Goal: Navigation & Orientation: Find specific page/section

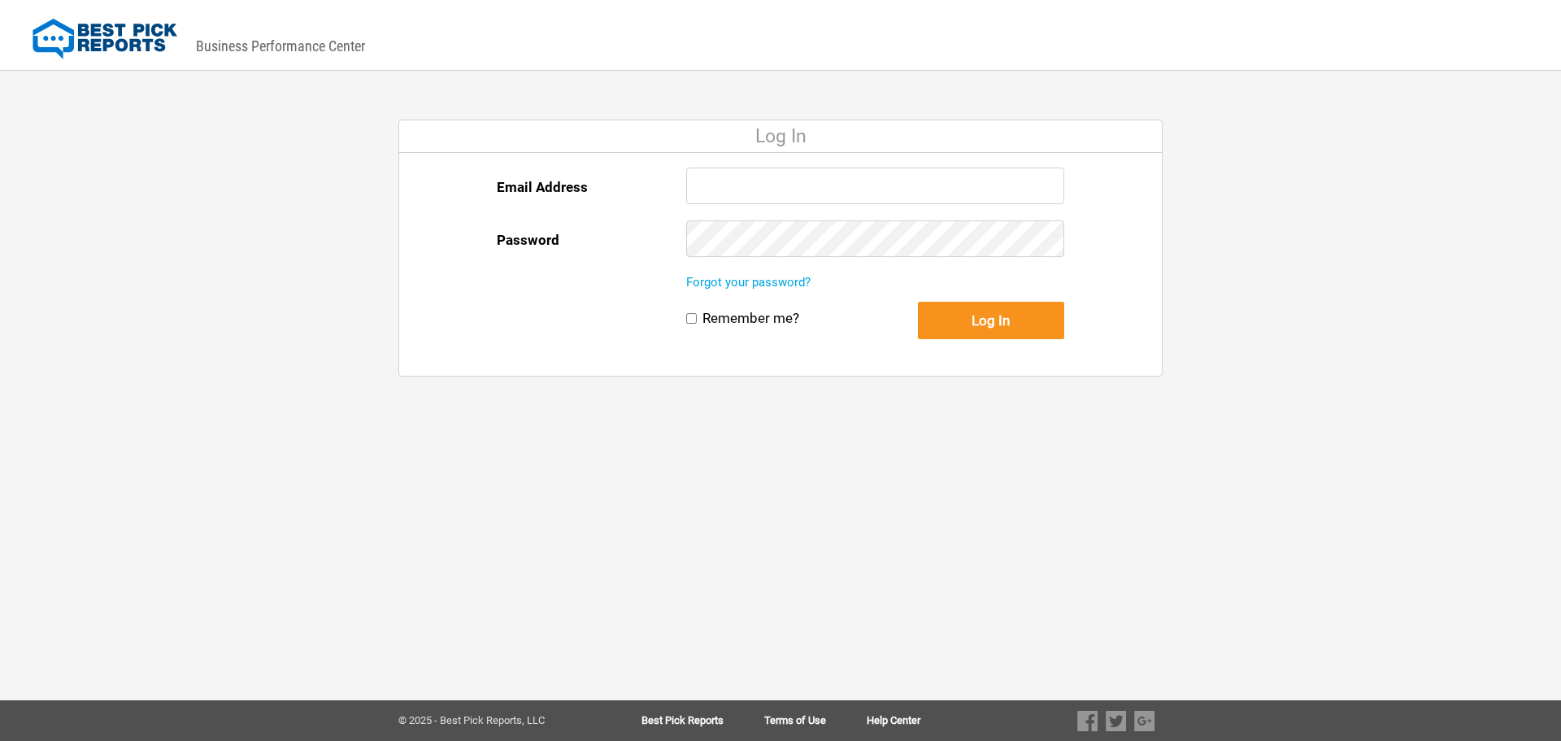
type input "[PERSON_NAME][EMAIL_ADDRESS][DOMAIN_NAME]"
click at [1021, 341] on div "Log In" at bounding box center [991, 325] width 146 height 46
click at [1003, 320] on button "Log In" at bounding box center [991, 320] width 146 height 37
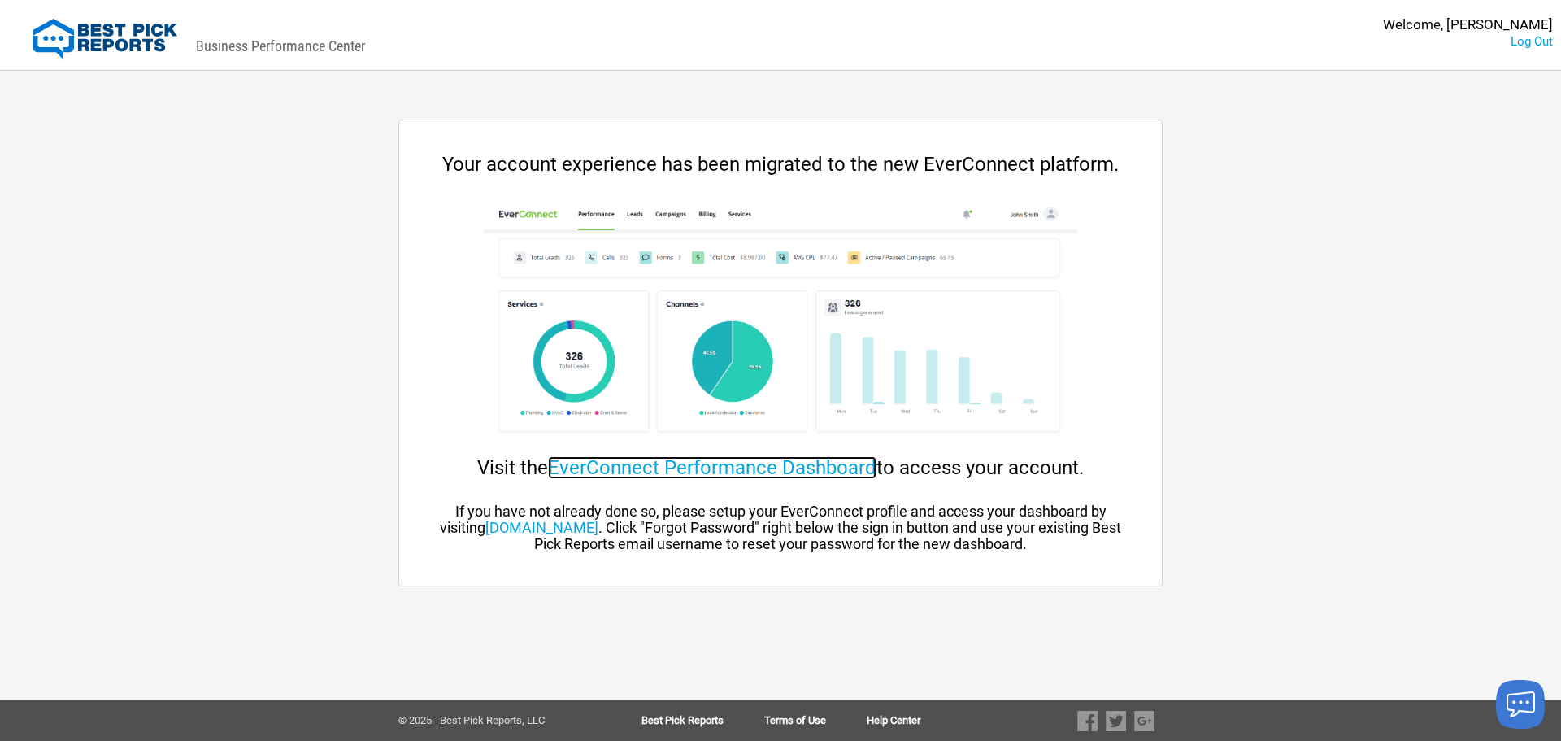
click at [788, 460] on link "EverConnect Performance Dashboard" at bounding box center [712, 467] width 328 height 23
